Goal: Transaction & Acquisition: Book appointment/travel/reservation

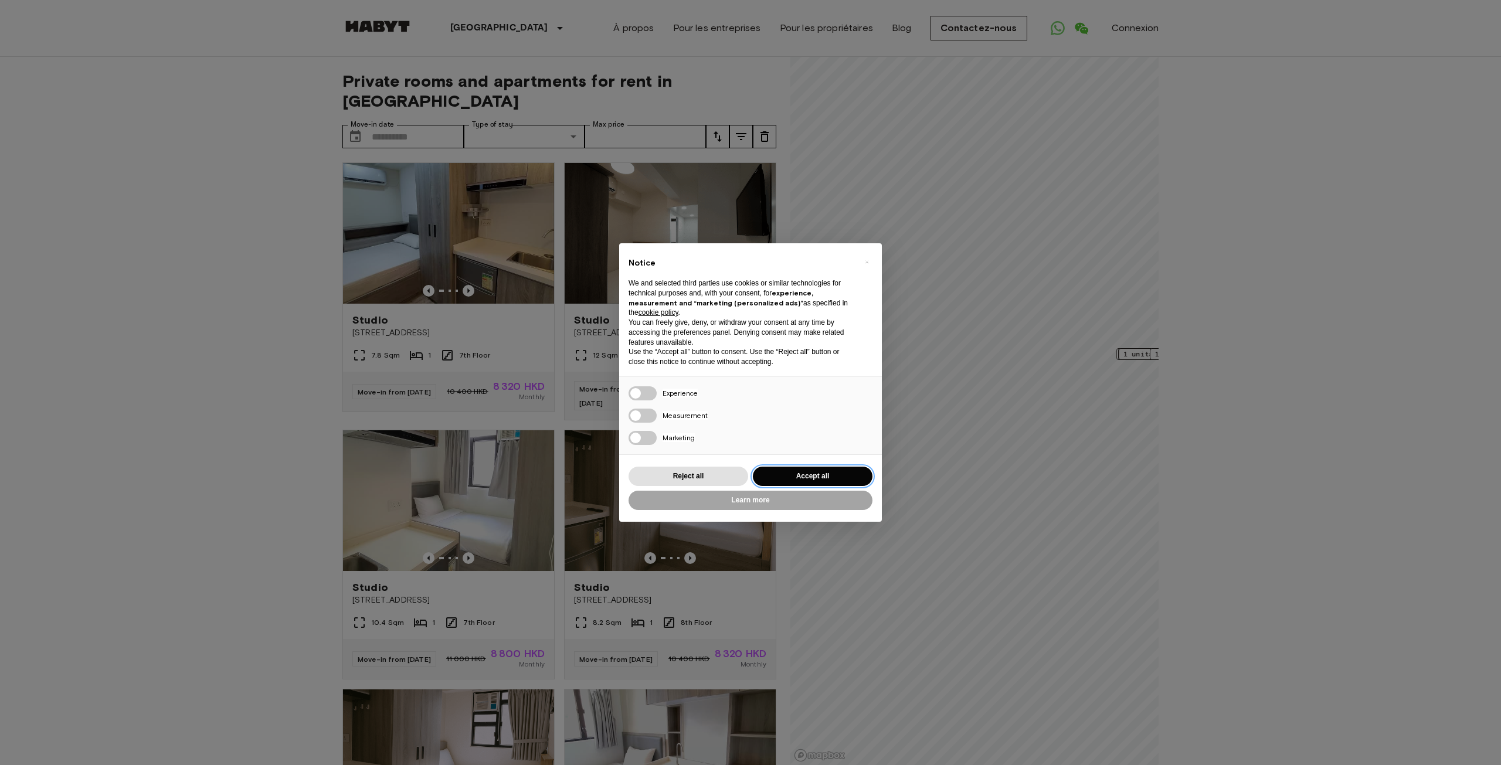
click at [813, 481] on button "Accept all" at bounding box center [813, 476] width 120 height 19
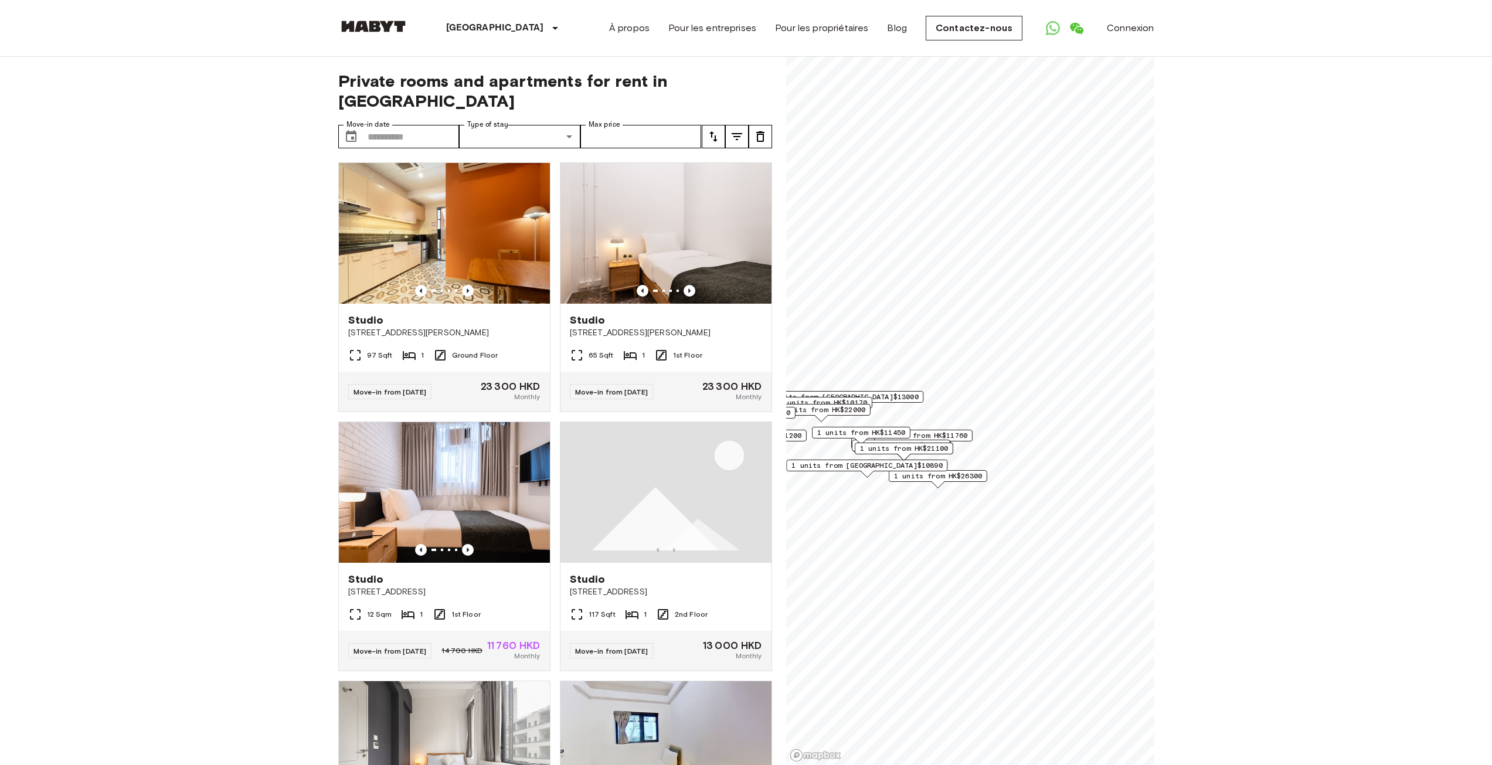
drag, startPoint x: 1033, startPoint y: 475, endPoint x: 935, endPoint y: 487, distance: 99.2
click at [935, 487] on div "Map marker" at bounding box center [938, 484] width 13 height 6
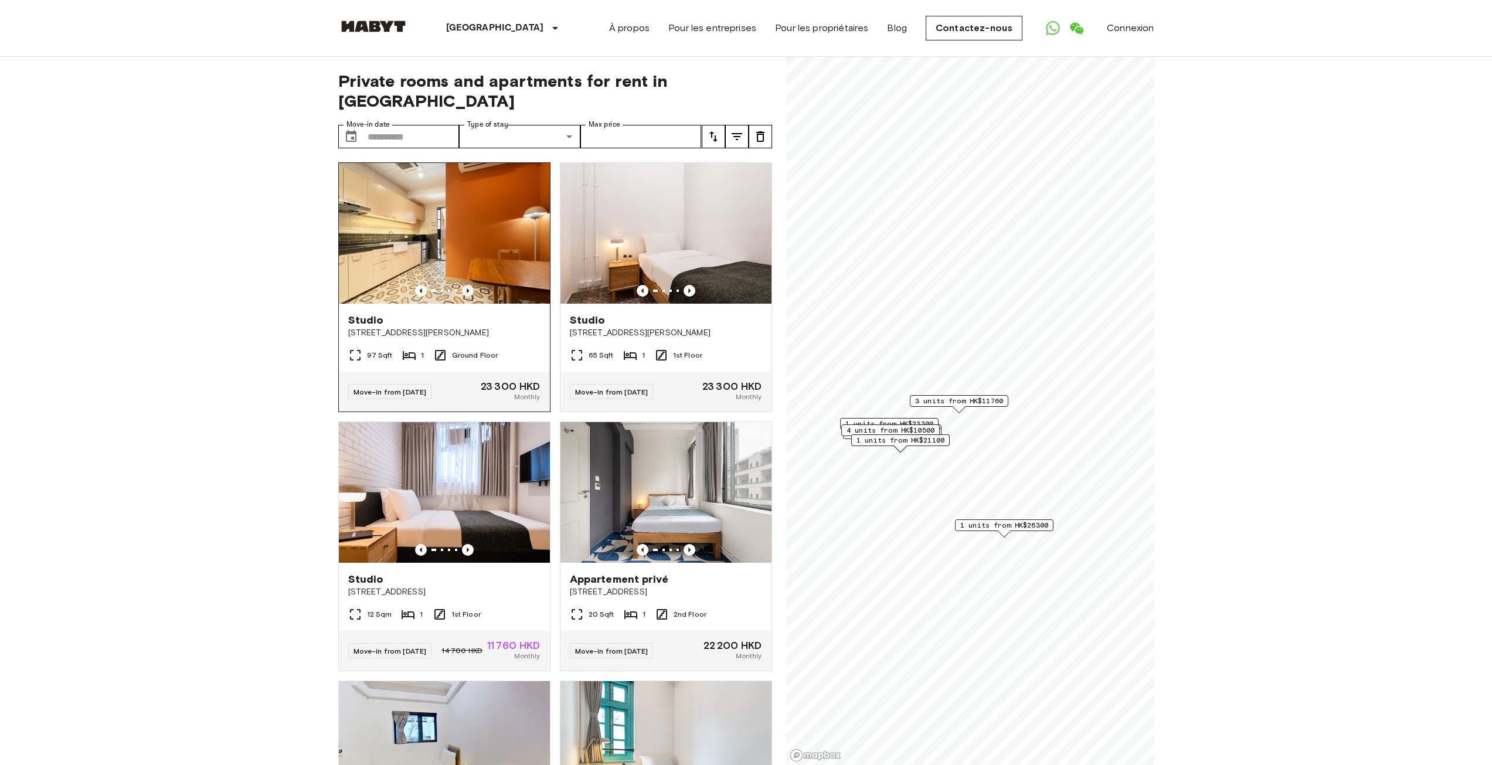
click at [465, 285] on icon "Previous image" at bounding box center [468, 291] width 12 height 12
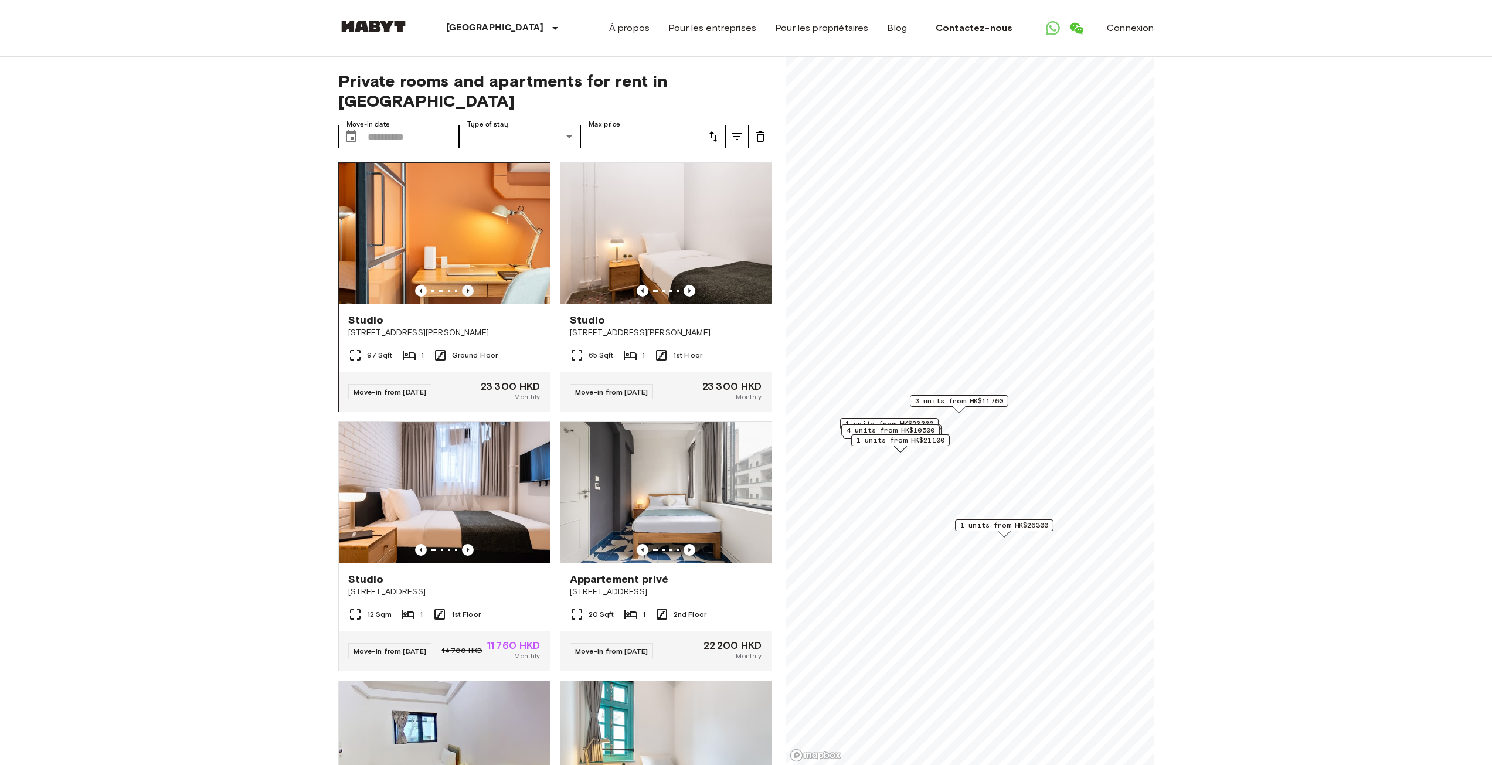
click at [465, 285] on icon "Previous image" at bounding box center [468, 291] width 12 height 12
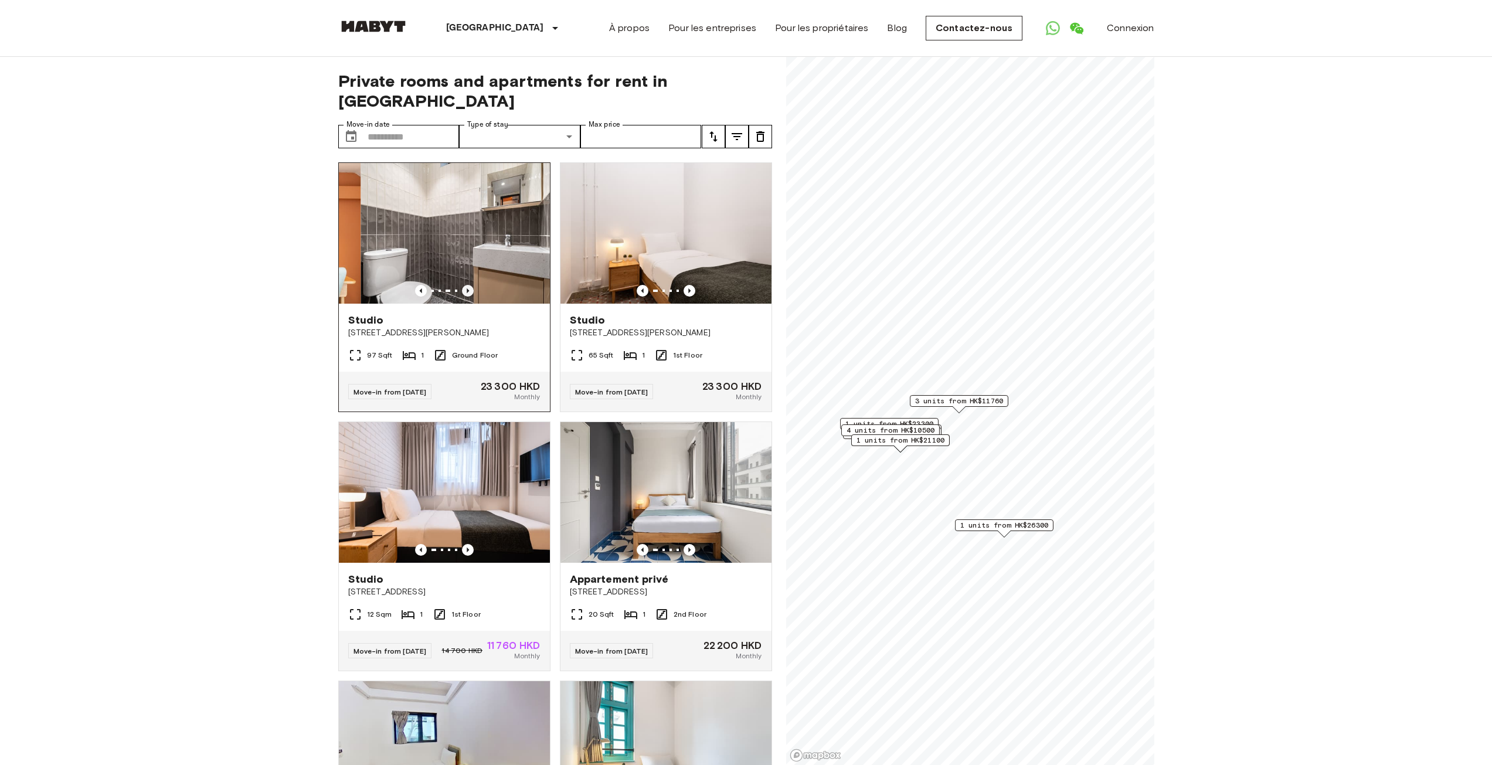
click at [465, 285] on icon "Previous image" at bounding box center [468, 291] width 12 height 12
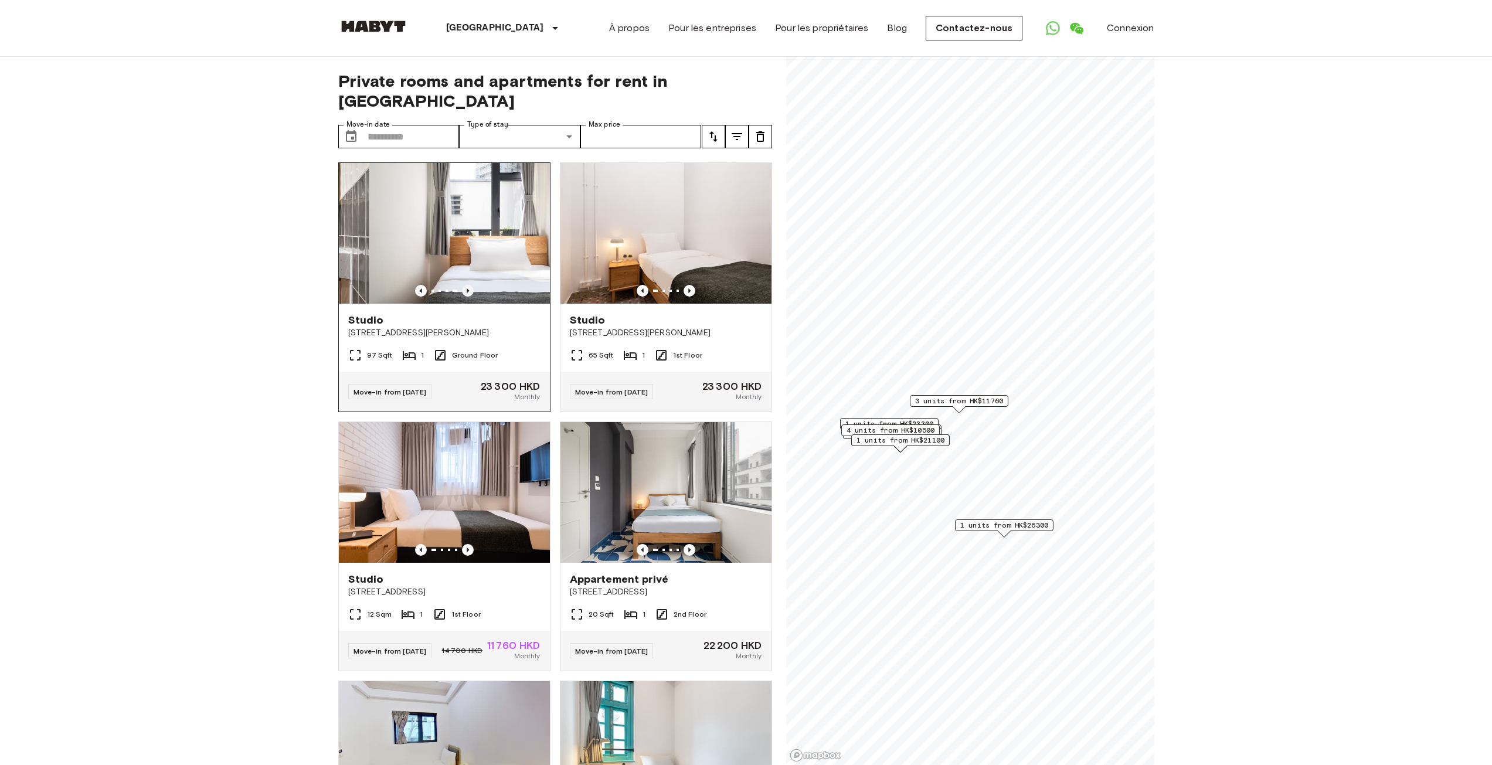
click at [465, 285] on icon "Previous image" at bounding box center [468, 291] width 12 height 12
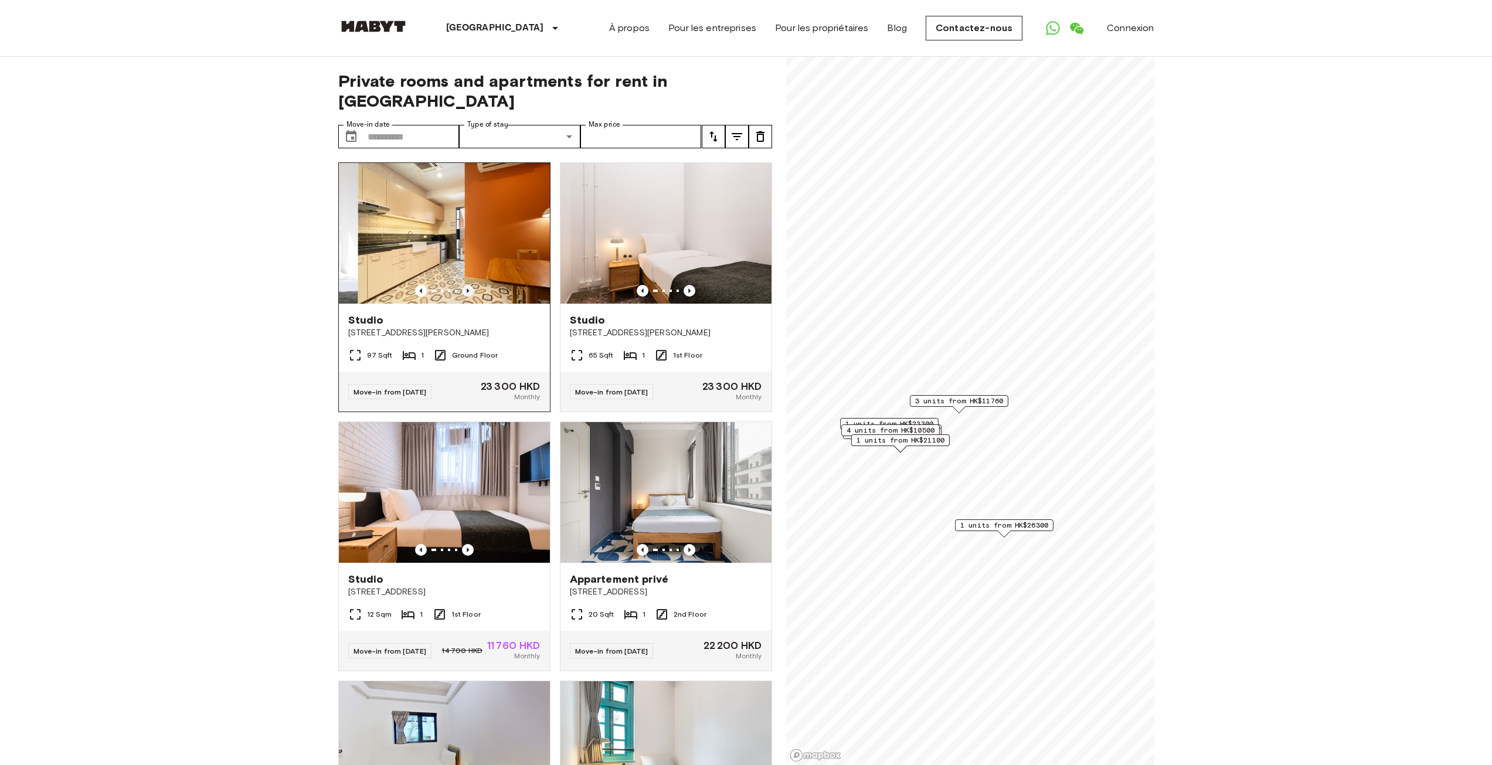
click at [465, 285] on icon "Previous image" at bounding box center [468, 291] width 12 height 12
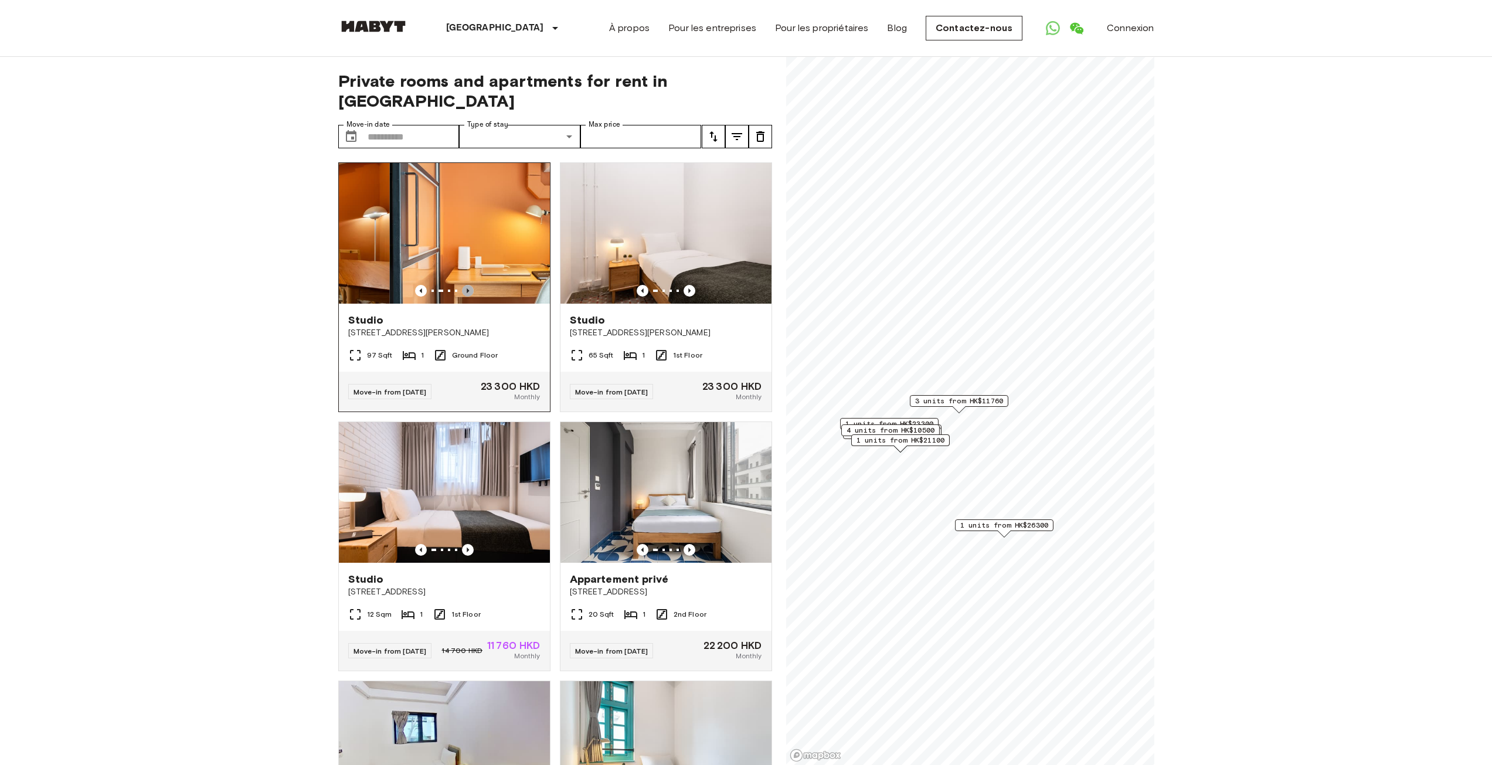
click at [465, 285] on icon "Previous image" at bounding box center [468, 291] width 12 height 12
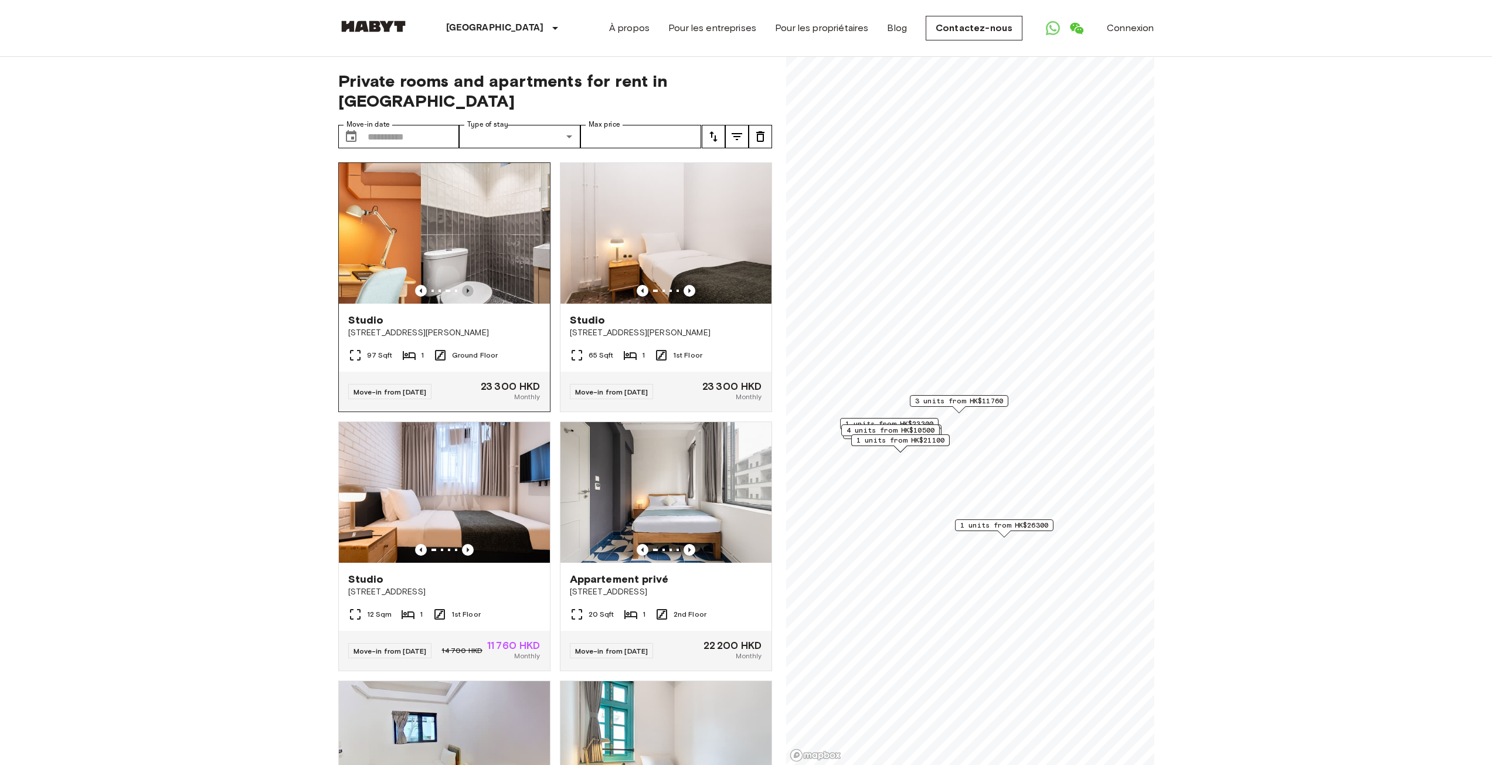
click at [465, 285] on icon "Previous image" at bounding box center [468, 291] width 12 height 12
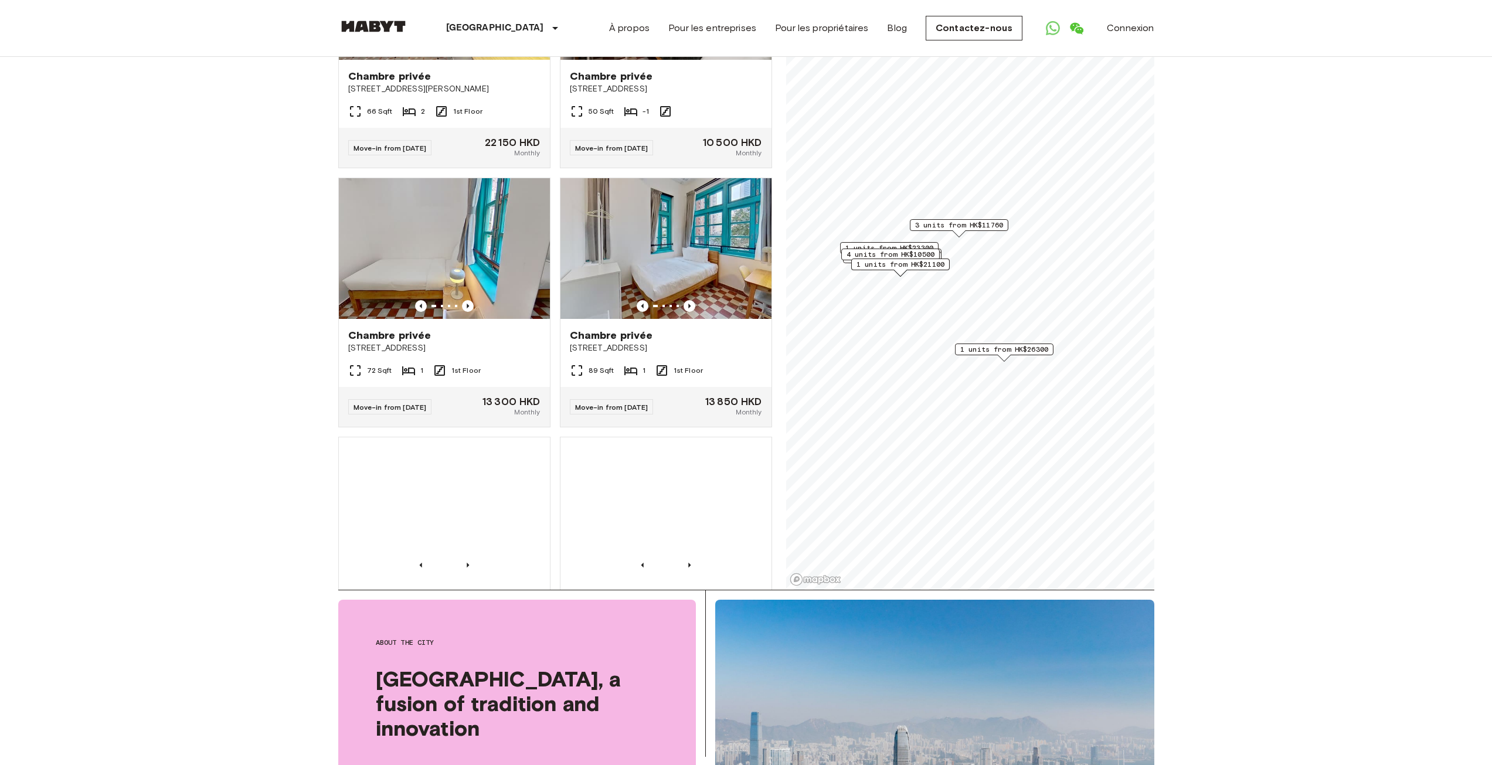
scroll to position [762, 0]
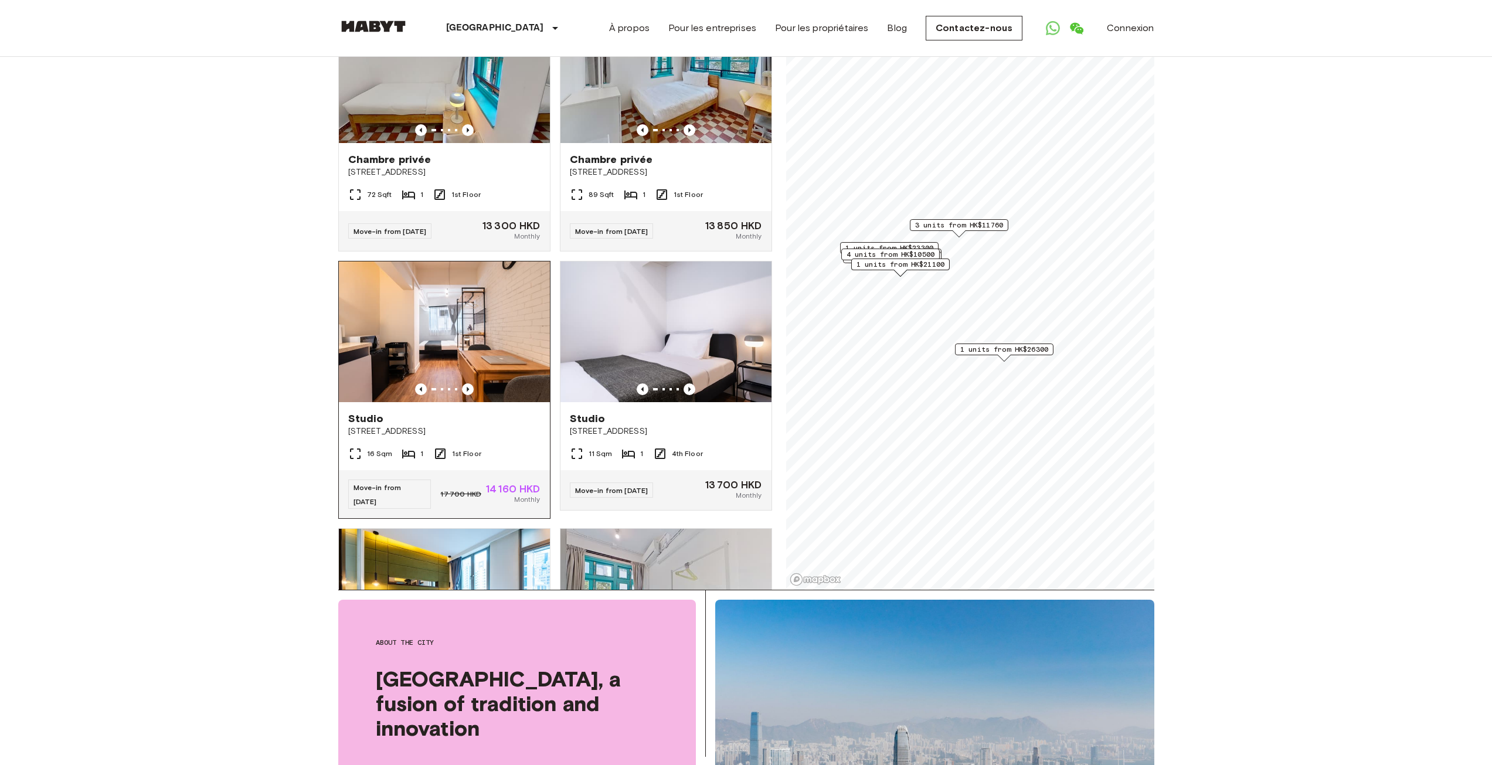
click at [470, 402] on img at bounding box center [444, 331] width 211 height 141
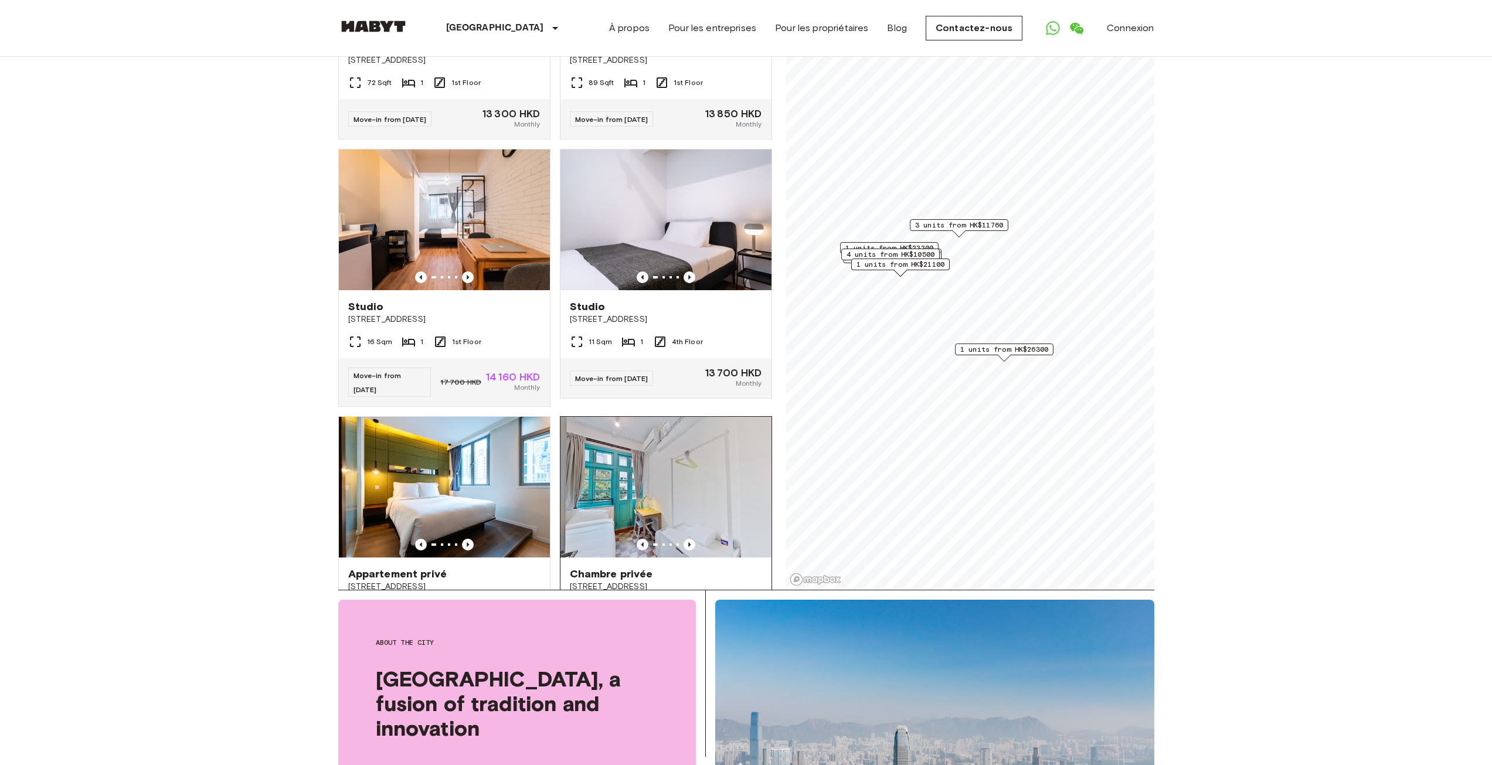
scroll to position [997, 0]
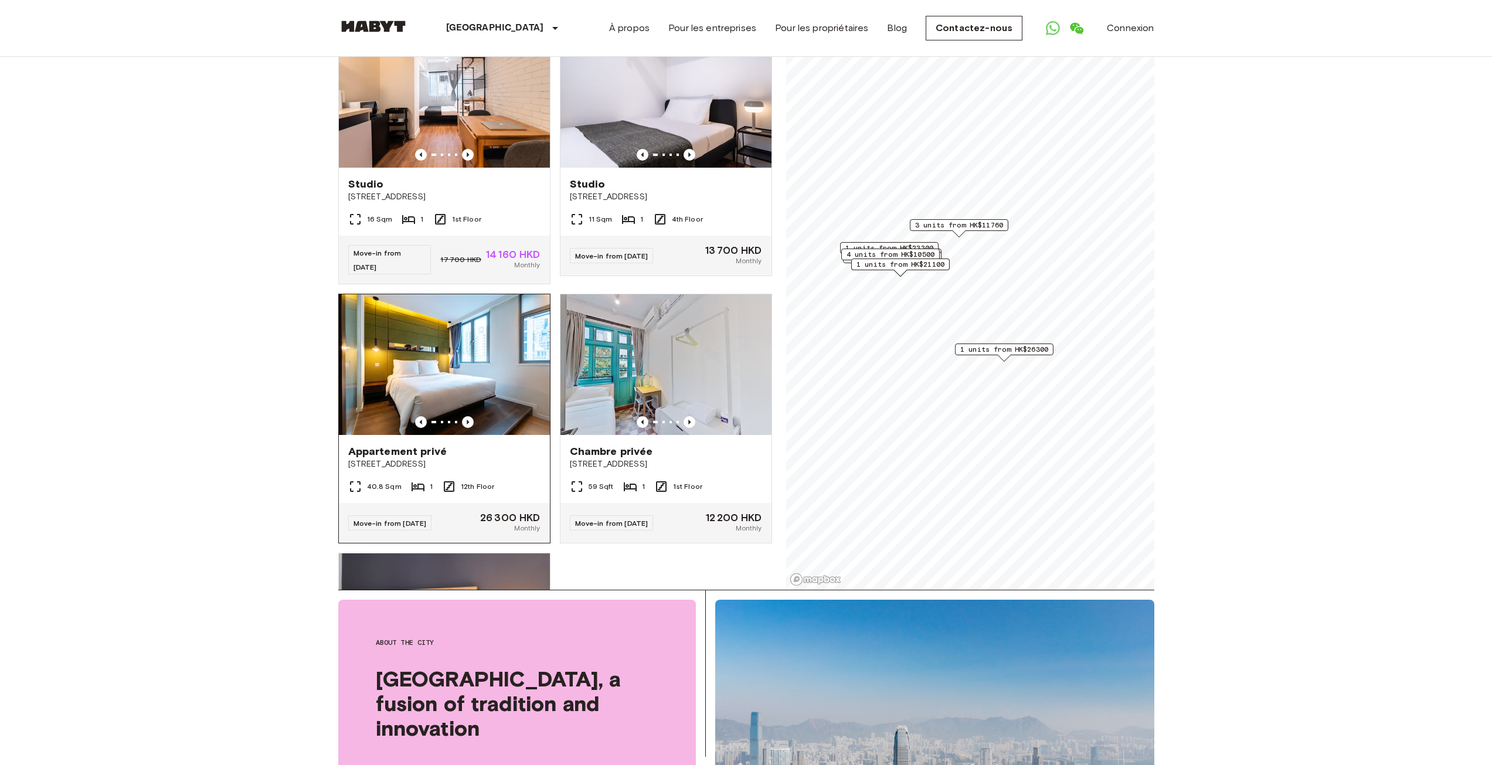
click at [457, 396] on img at bounding box center [444, 364] width 211 height 141
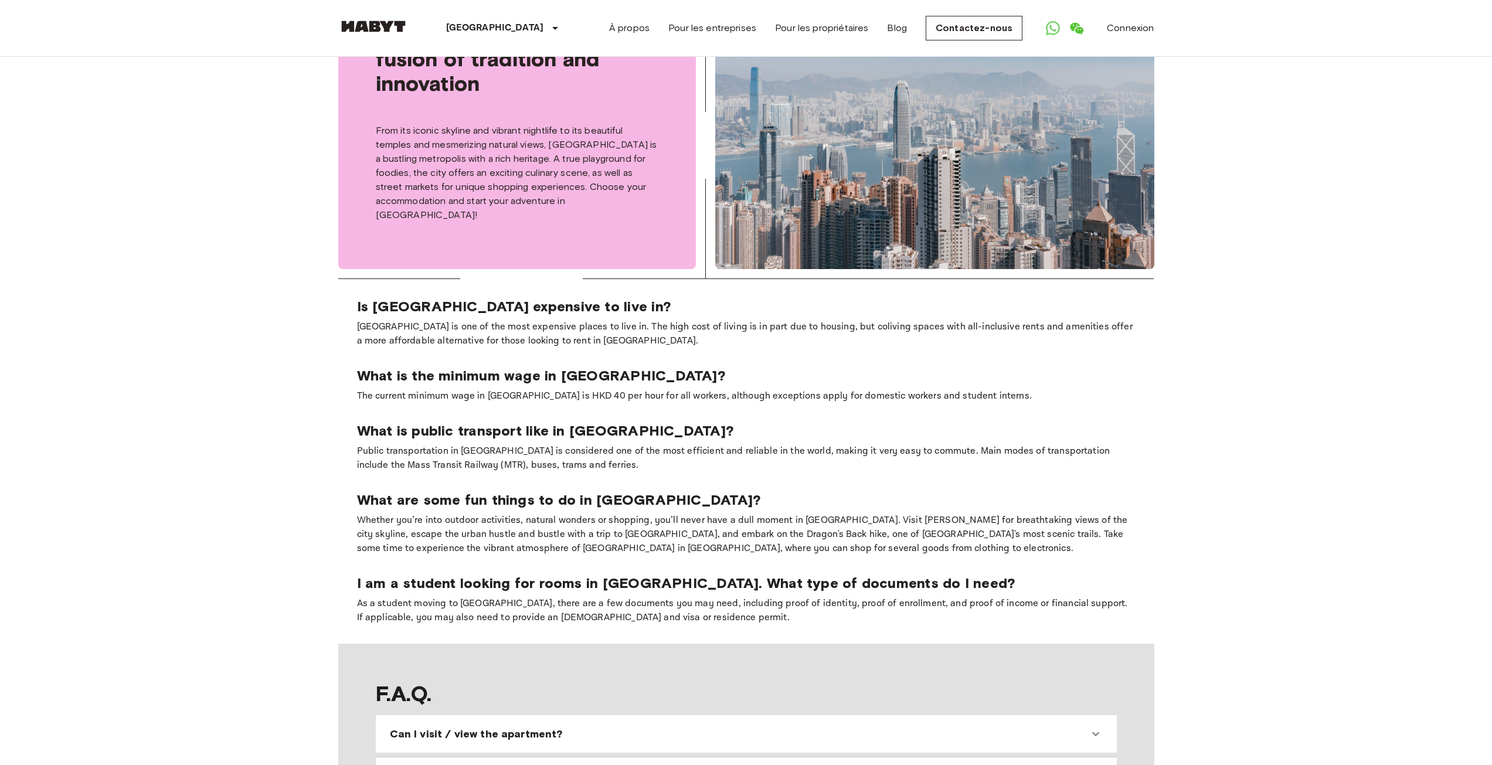
scroll to position [1173, 0]
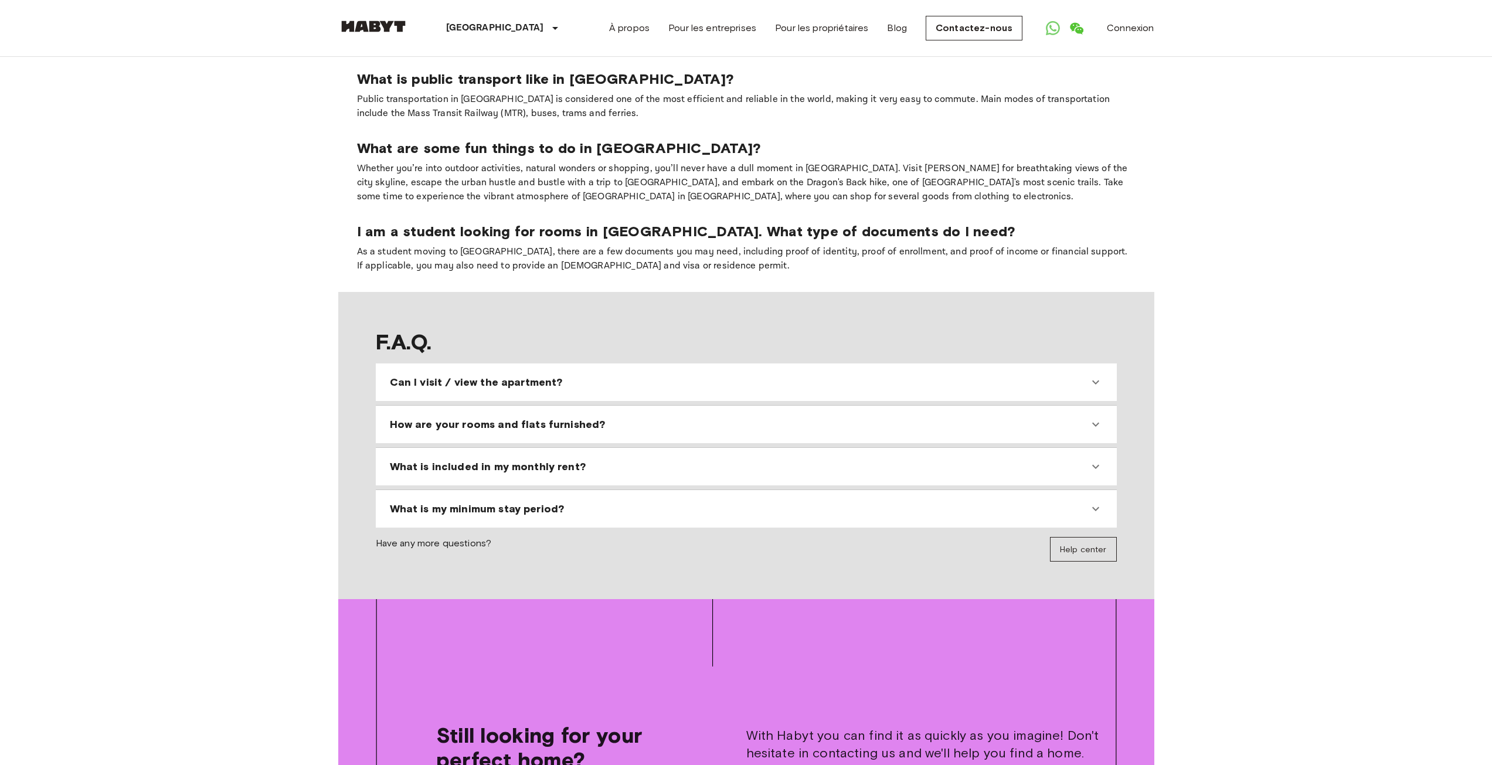
click at [583, 368] on div "Can I visit / view the apartment?" at bounding box center [747, 382] width 732 height 28
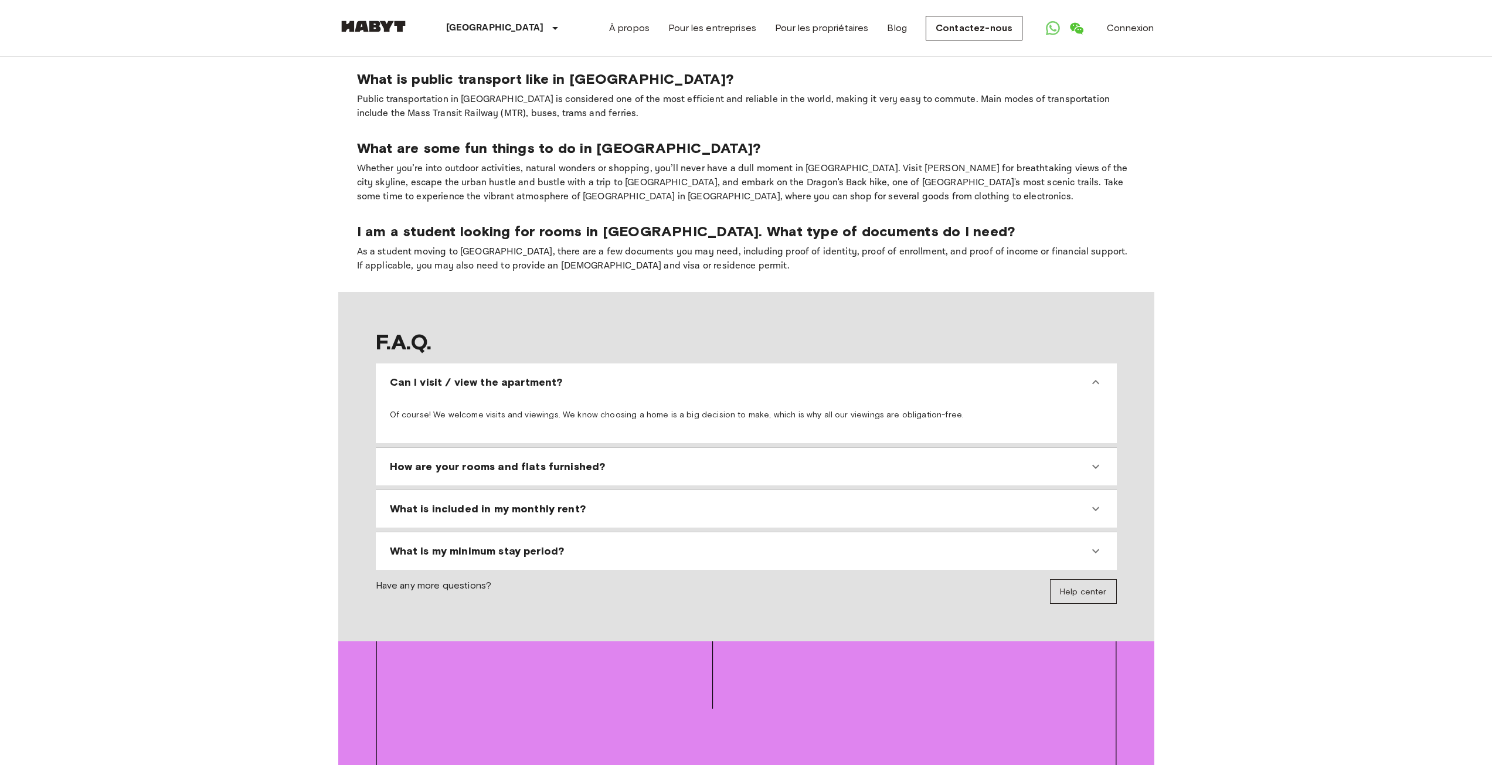
click at [583, 375] on div "Can I visit / view the apartment?" at bounding box center [739, 382] width 699 height 14
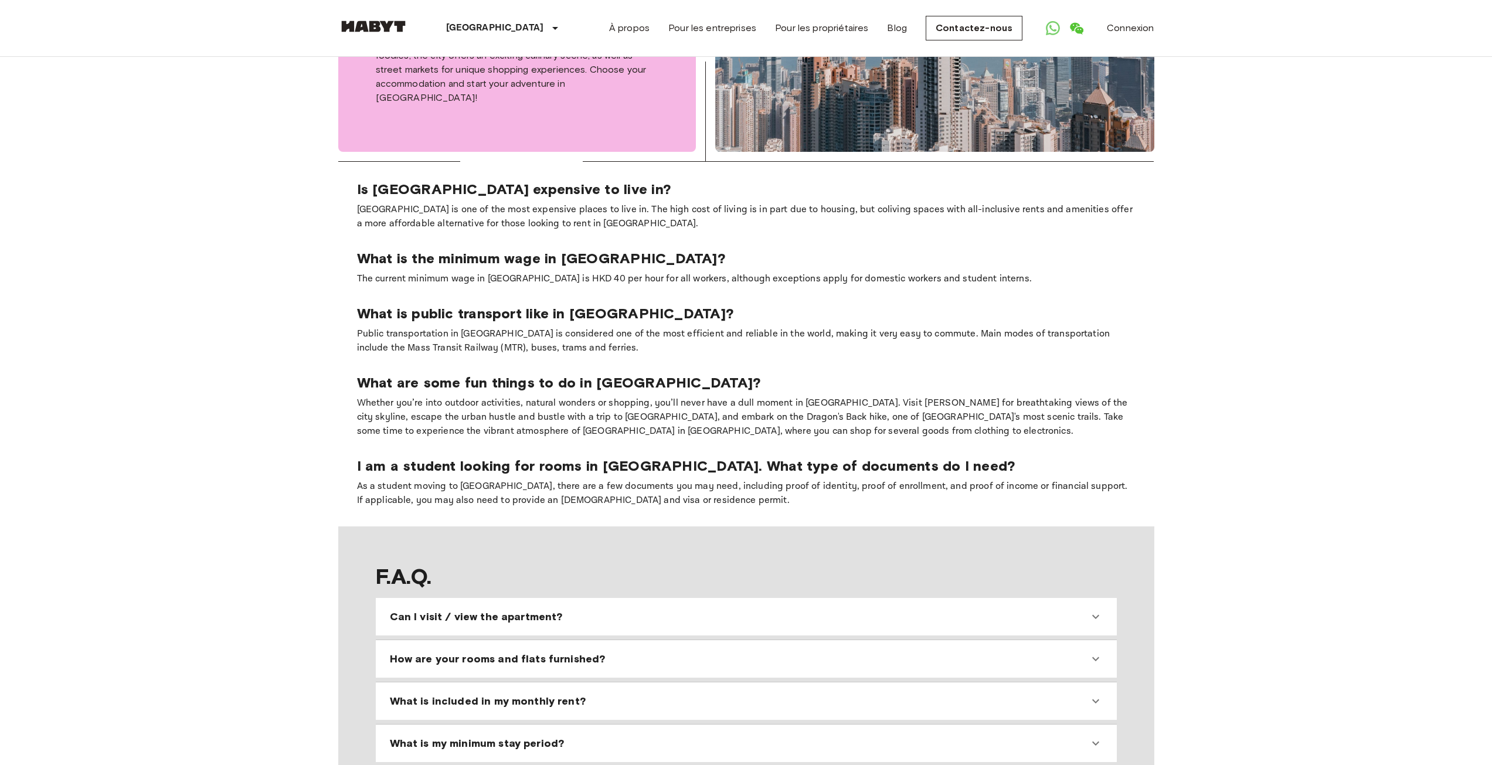
drag, startPoint x: 284, startPoint y: 357, endPoint x: 288, endPoint y: 386, distance: 29.6
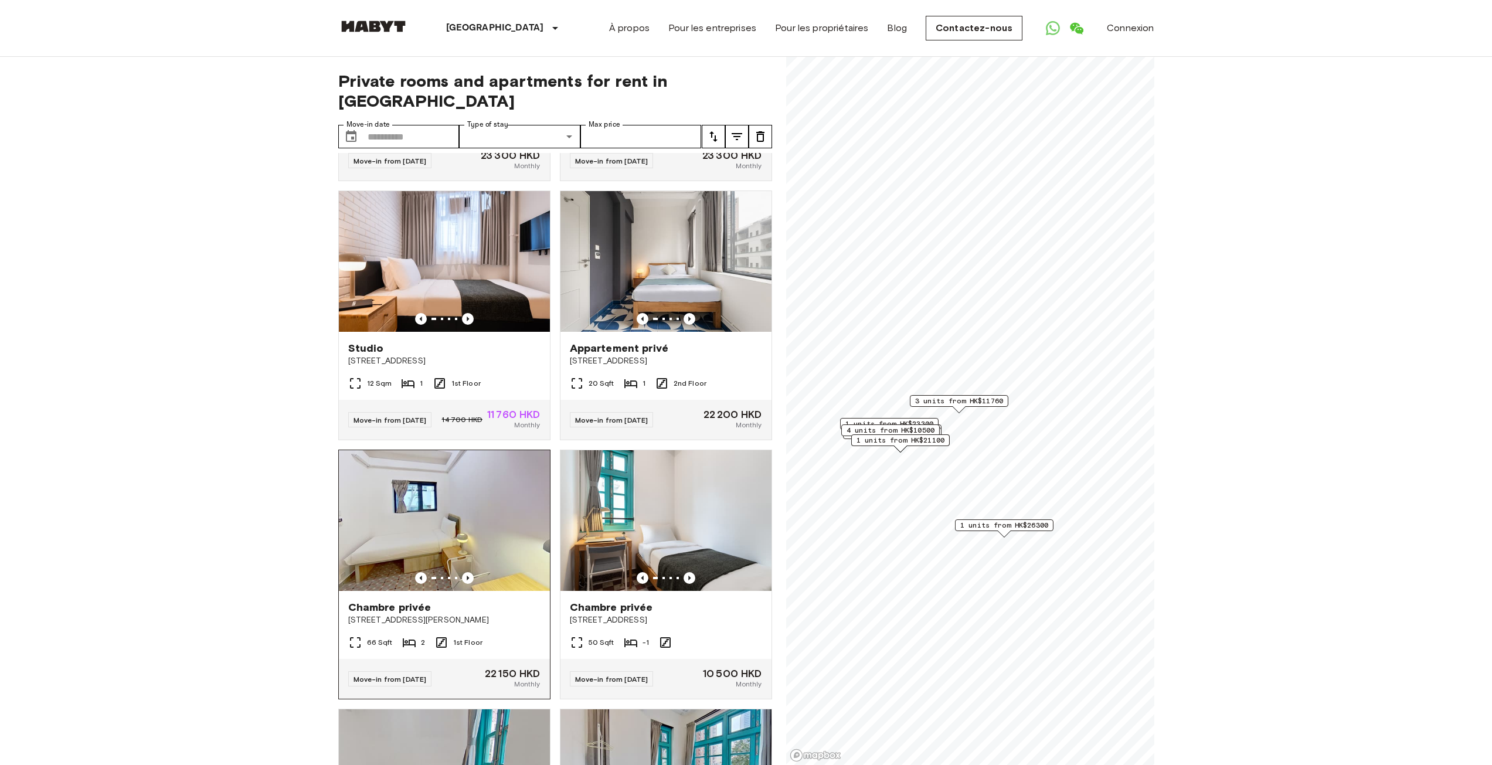
scroll to position [0, 0]
